Goal: Information Seeking & Learning: Check status

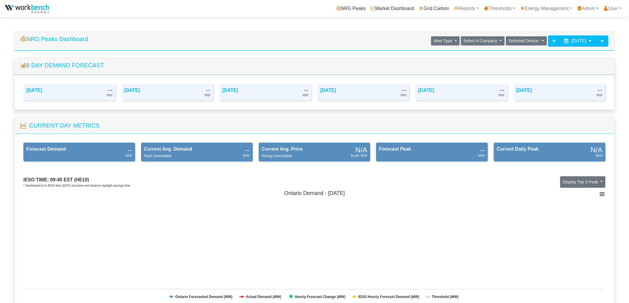
click at [572, 41] on span "[DATE]" at bounding box center [579, 40] width 15 height 5
click at [536, 6] on link "Energy Management" at bounding box center [546, 9] width 57 height 12
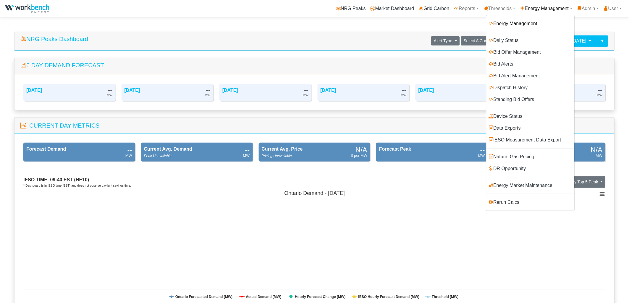
click at [504, 22] on link "Energy Management" at bounding box center [531, 24] width 88 height 12
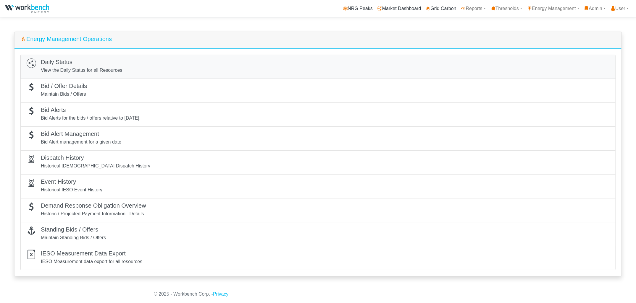
click at [132, 70] on div "Daily Status View the Daily Status for all Resources" at bounding box center [318, 67] width 583 height 17
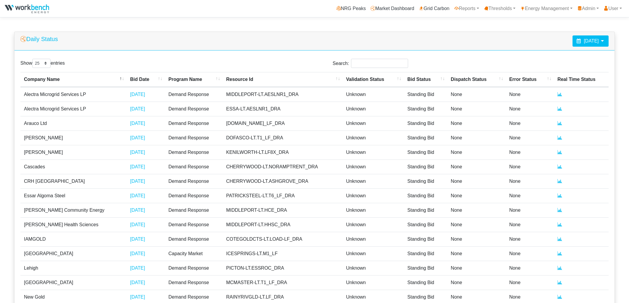
select select "25"
click at [586, 42] on span "August 25, 2025" at bounding box center [591, 40] width 15 height 5
click at [544, 54] on th at bounding box center [544, 56] width 9 height 8
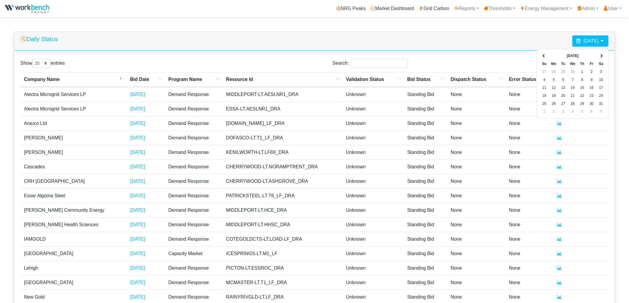
click at [544, 54] on th at bounding box center [544, 56] width 9 height 8
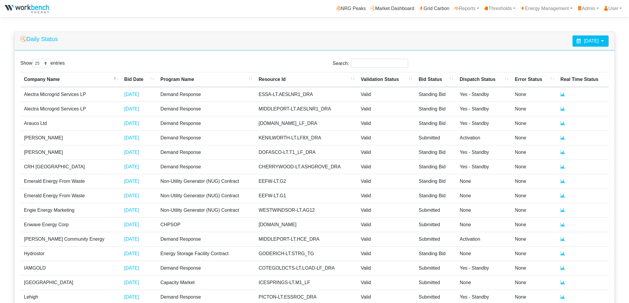
select select "25"
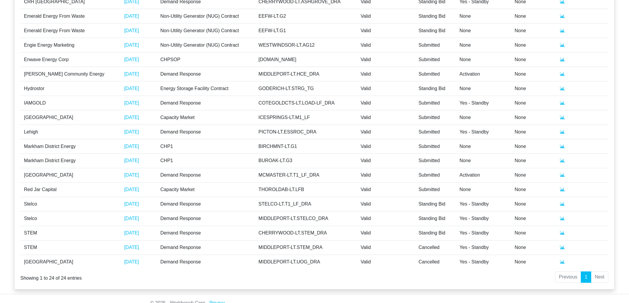
scroll to position [175, 0]
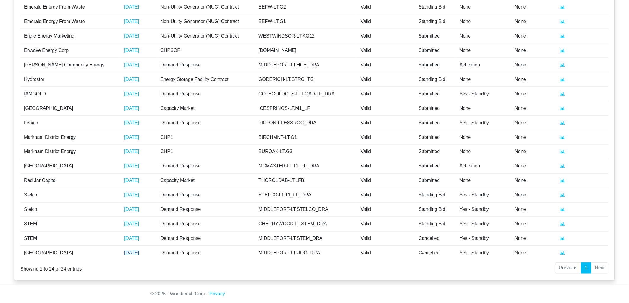
click at [124, 252] on link "[DATE]" at bounding box center [131, 253] width 15 height 5
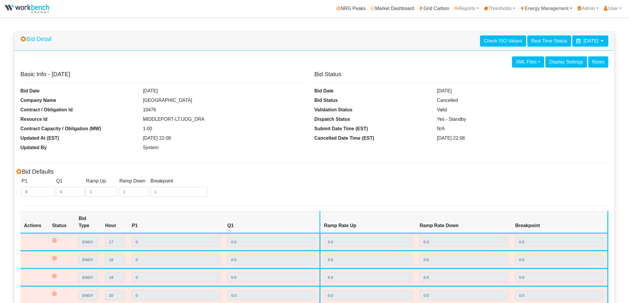
click at [542, 7] on link "Energy Management" at bounding box center [546, 9] width 57 height 12
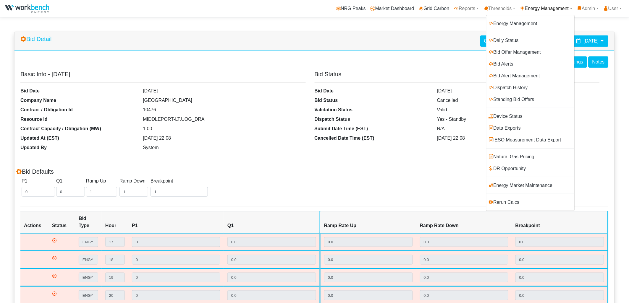
click at [386, 37] on div "Bid Detail Check ISO Values Real Time Status February 5, 2025" at bounding box center [314, 41] width 600 height 19
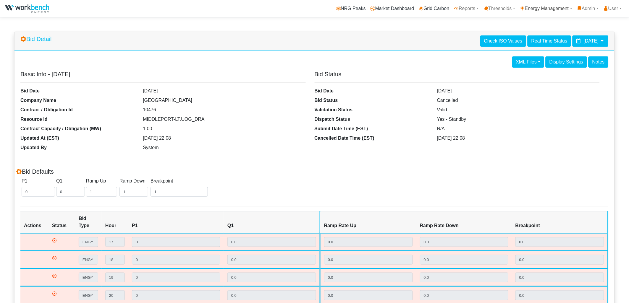
click at [543, 9] on link "Energy Management" at bounding box center [546, 9] width 57 height 12
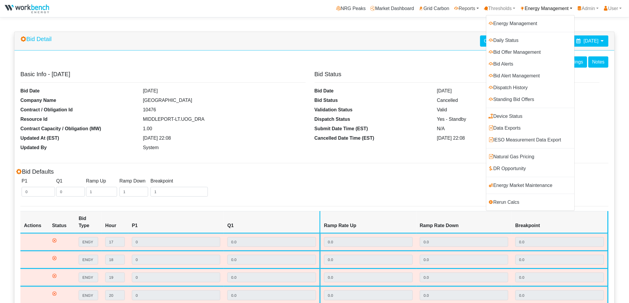
click at [462, 6] on link "Reports" at bounding box center [467, 9] width 30 height 12
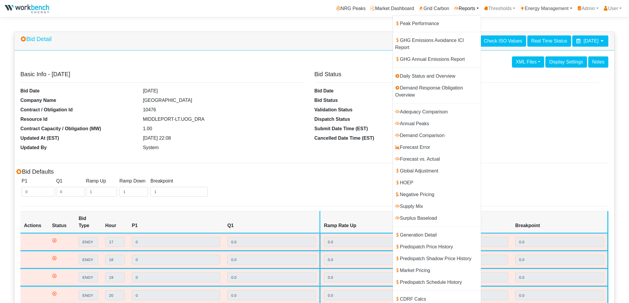
click at [533, 6] on link "Energy Management" at bounding box center [546, 9] width 57 height 12
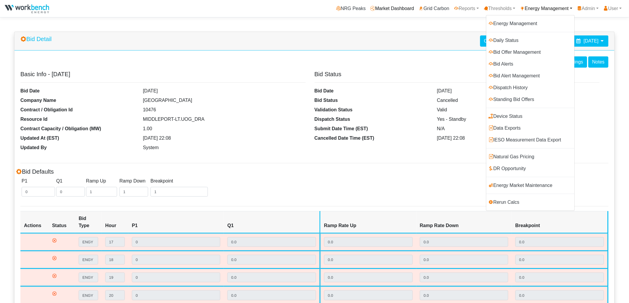
click at [373, 7] on link "Market Dashboard" at bounding box center [392, 9] width 49 height 12
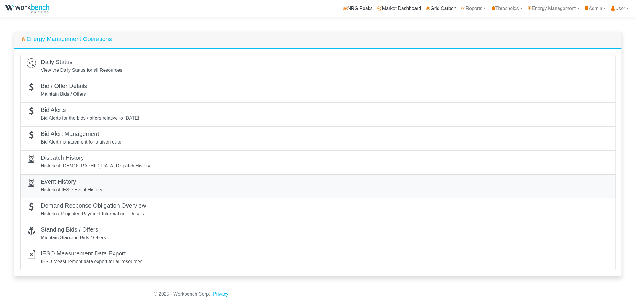
click at [85, 190] on p "Historical IESO Event History" at bounding box center [72, 190] width 62 height 7
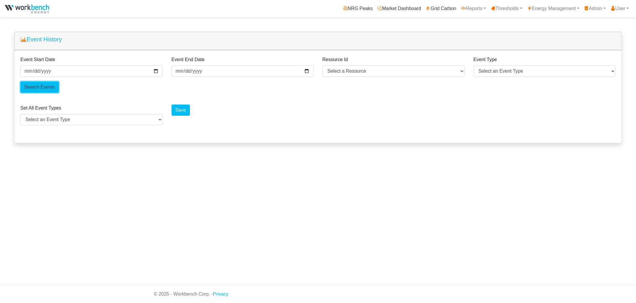
click at [31, 86] on input "Search Events" at bounding box center [39, 87] width 38 height 11
select select "25"
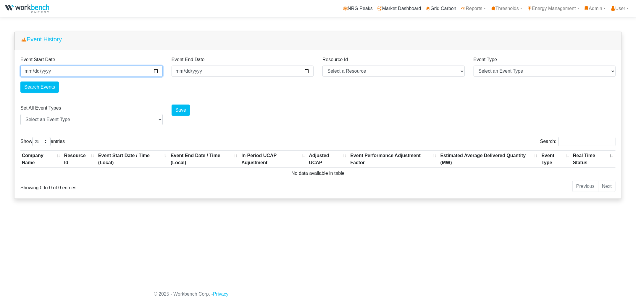
click at [154, 71] on input "[DATE]" at bounding box center [91, 71] width 142 height 11
type input "[DATE]"
click at [307, 70] on input "[DATE]" at bounding box center [243, 71] width 142 height 11
click at [343, 70] on select "Select a Resource ABRASIVE-LT.T1_LF_DRA CHERRYWOOD-LT.ASHGROVE_DRA CHERRYWOOD-L…" at bounding box center [393, 71] width 142 height 11
select select "MIDDLEPORT-LT.UOG_DRA"
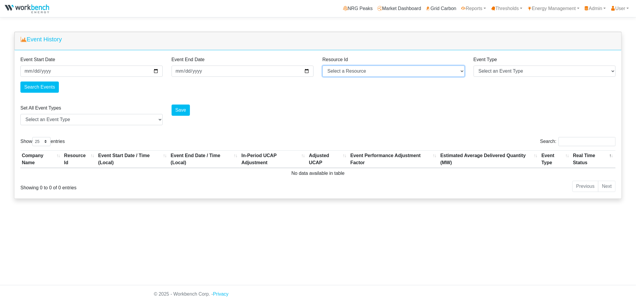
click at [322, 66] on select "Select a Resource ABRASIVE-LT.T1_LF_DRA CHERRYWOOD-LT.ASHGROVE_DRA CHERRYWOOD-L…" at bounding box center [393, 71] width 142 height 11
click at [31, 88] on input "Search Events" at bounding box center [39, 87] width 38 height 11
select select "25"
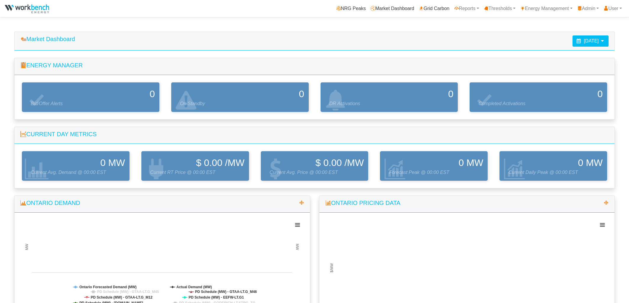
click at [464, 7] on link "Reports" at bounding box center [467, 9] width 30 height 12
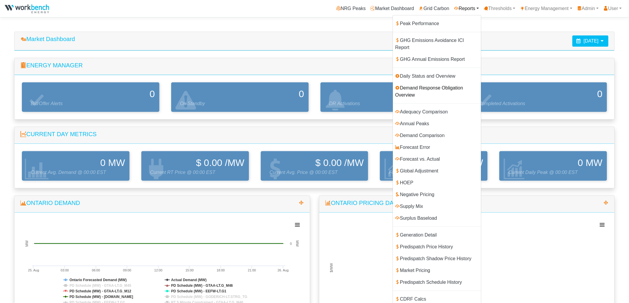
click at [433, 82] on link "Demand Response Obligation Overview" at bounding box center [437, 91] width 88 height 19
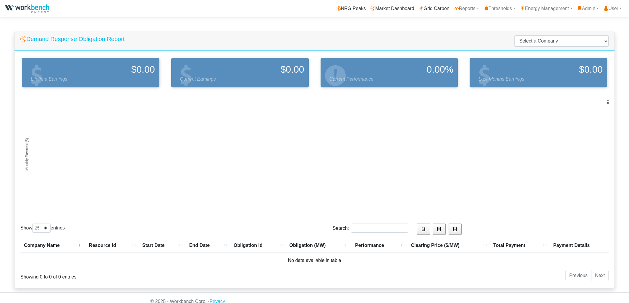
select select "25"
click at [555, 41] on select "Select a Company Alectra Microgrid Services LP Arauco Ltd Arcelor Mittal Cascad…" at bounding box center [561, 40] width 94 height 11
select select "107"
click at [533, 35] on select "Select a Company Alectra Microgrid Services LP Arauco Ltd Arcelor Mittal Cascad…" at bounding box center [561, 40] width 94 height 11
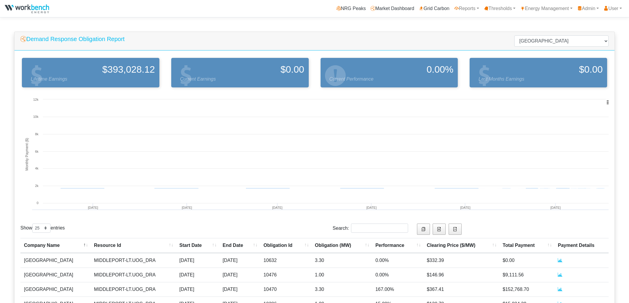
select select "25"
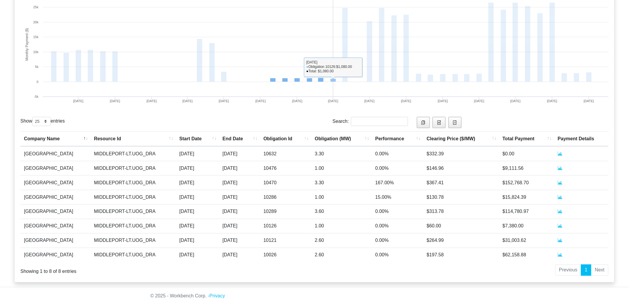
scroll to position [109, 0]
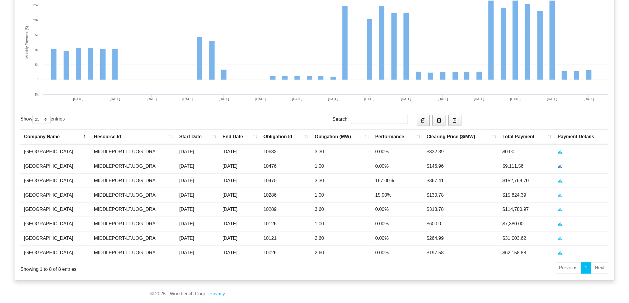
click at [560, 167] on icon at bounding box center [560, 166] width 5 height 5
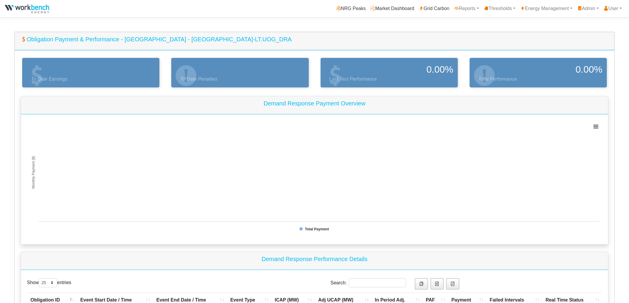
select select "25"
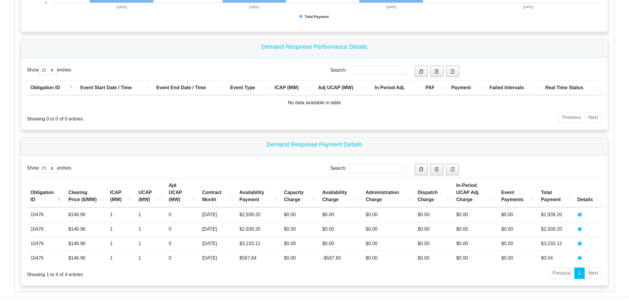
scroll to position [225, 0]
